Goal: Find specific page/section: Find specific page/section

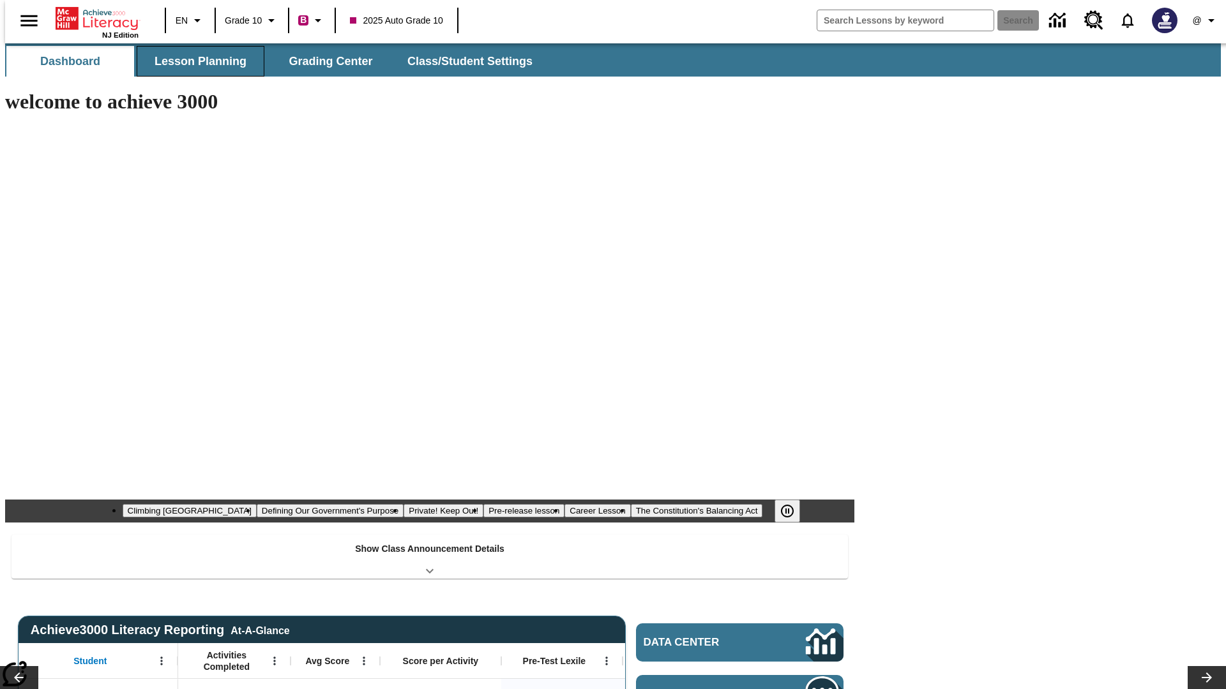
click at [195, 61] on span "Lesson Planning" at bounding box center [200, 61] width 92 height 15
